Goal: Check status: Check status

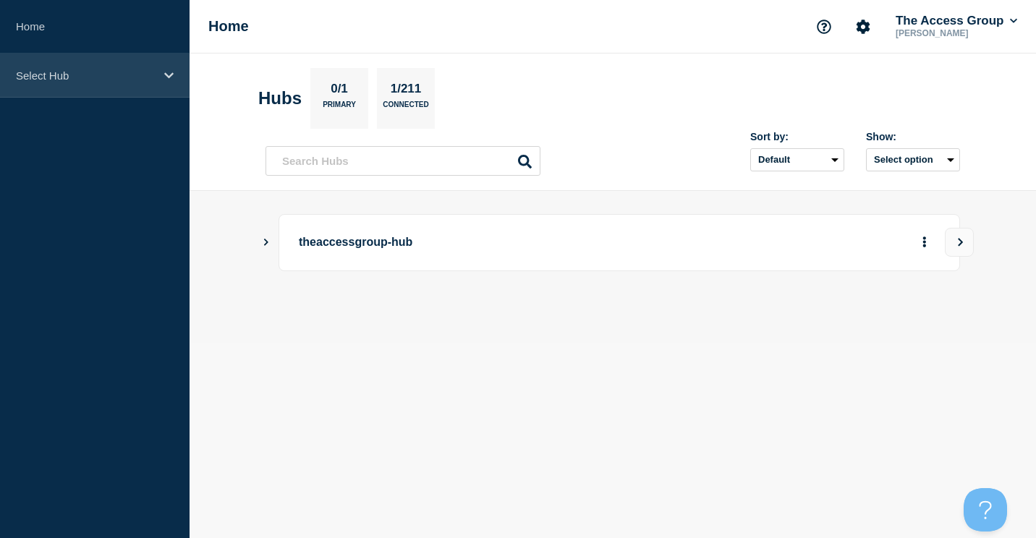
click at [35, 67] on div "Select Hub" at bounding box center [95, 76] width 190 height 44
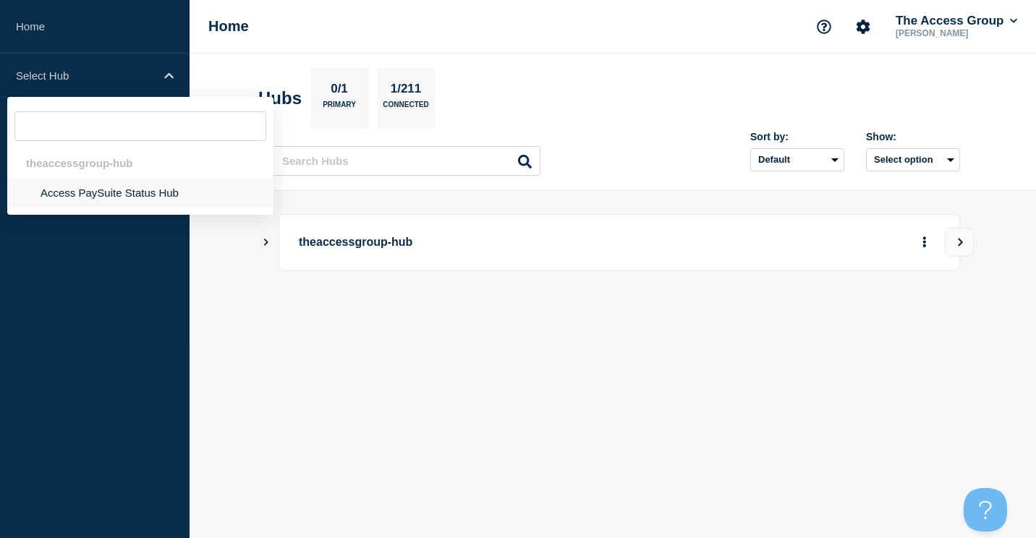
click at [90, 192] on li "Access PaySuite Status Hub" at bounding box center [140, 193] width 266 height 30
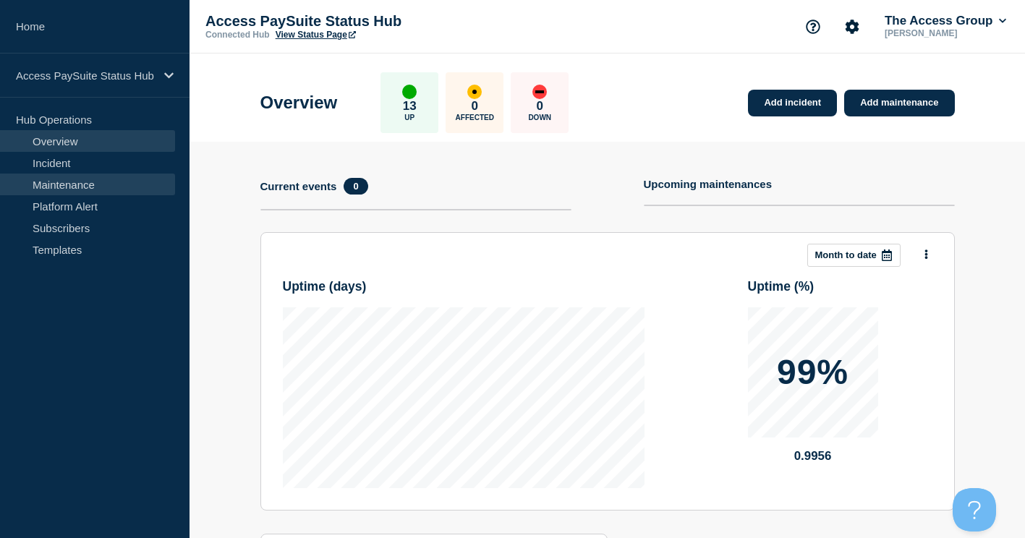
click at [62, 185] on link "Maintenance" at bounding box center [87, 185] width 175 height 22
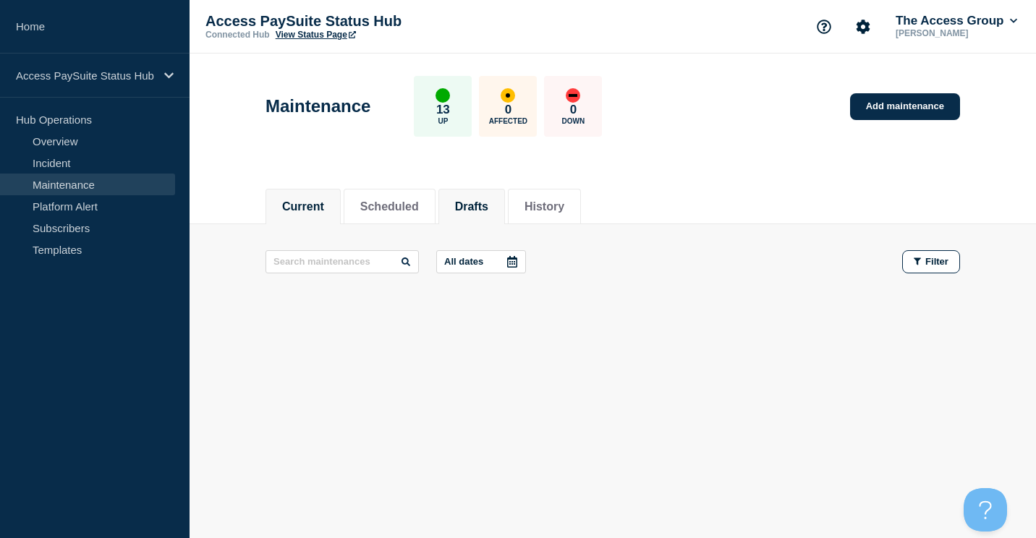
click at [478, 209] on button "Drafts" at bounding box center [471, 206] width 33 height 13
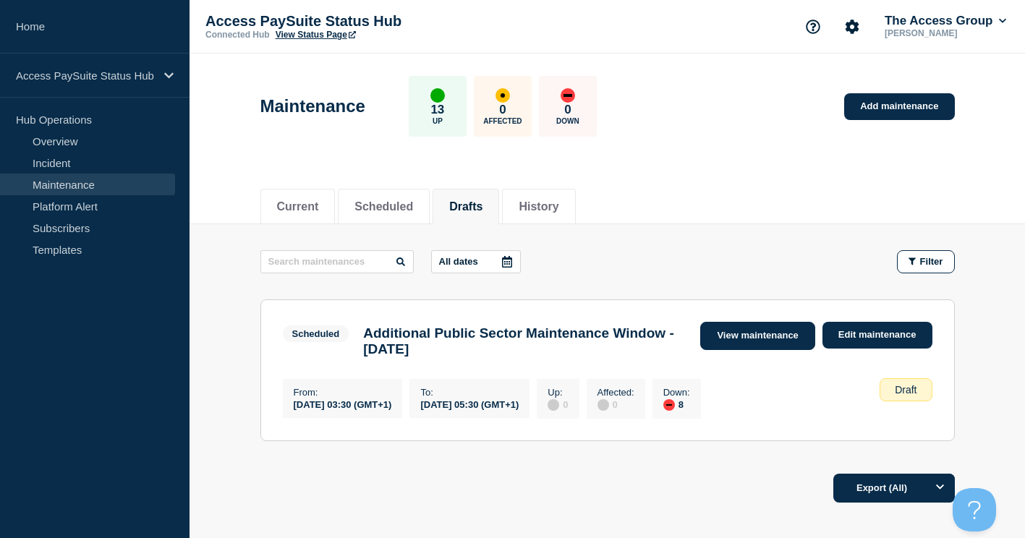
click at [781, 336] on link "View maintenance" at bounding box center [757, 336] width 114 height 28
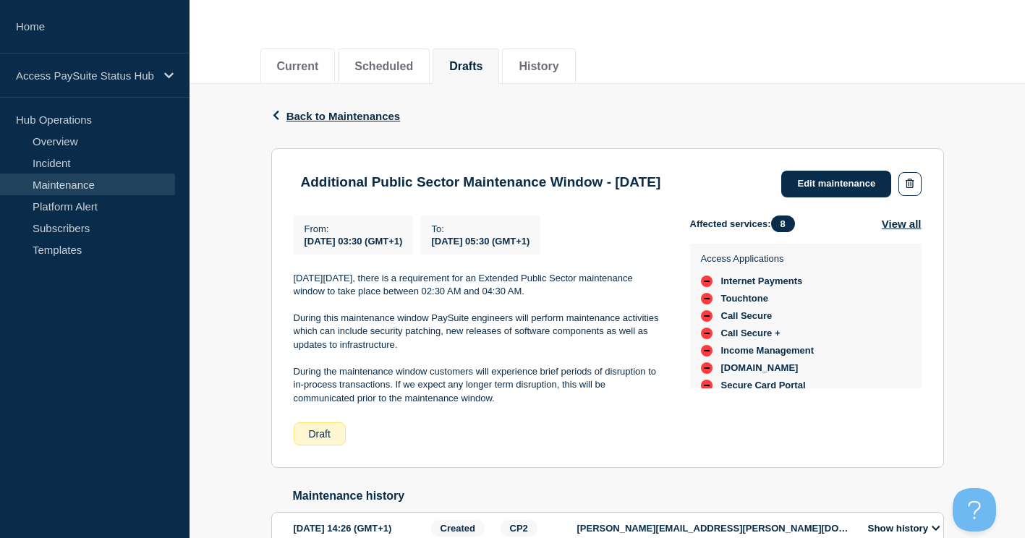
scroll to position [173, 0]
